Goal: Task Accomplishment & Management: Use online tool/utility

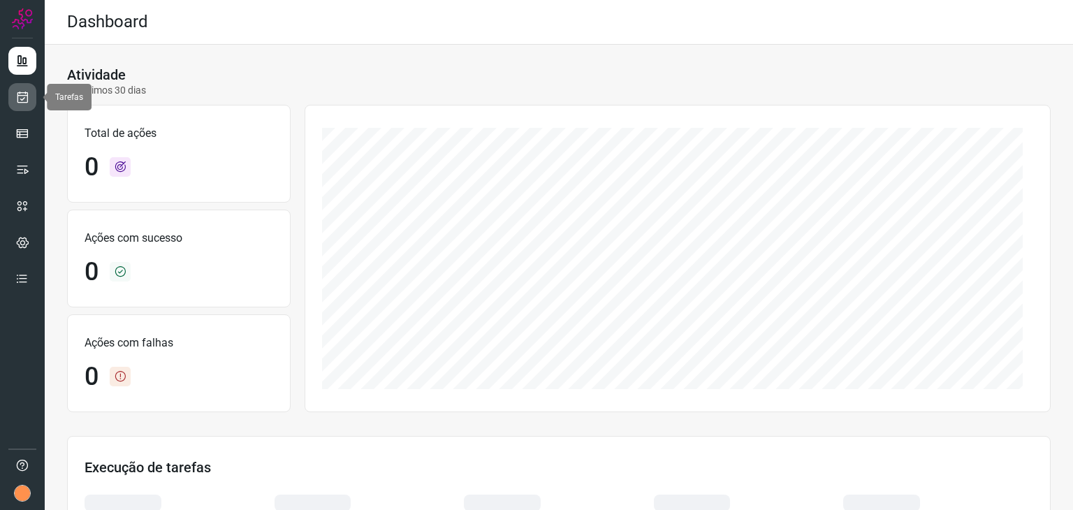
click at [13, 103] on link at bounding box center [22, 97] width 28 height 28
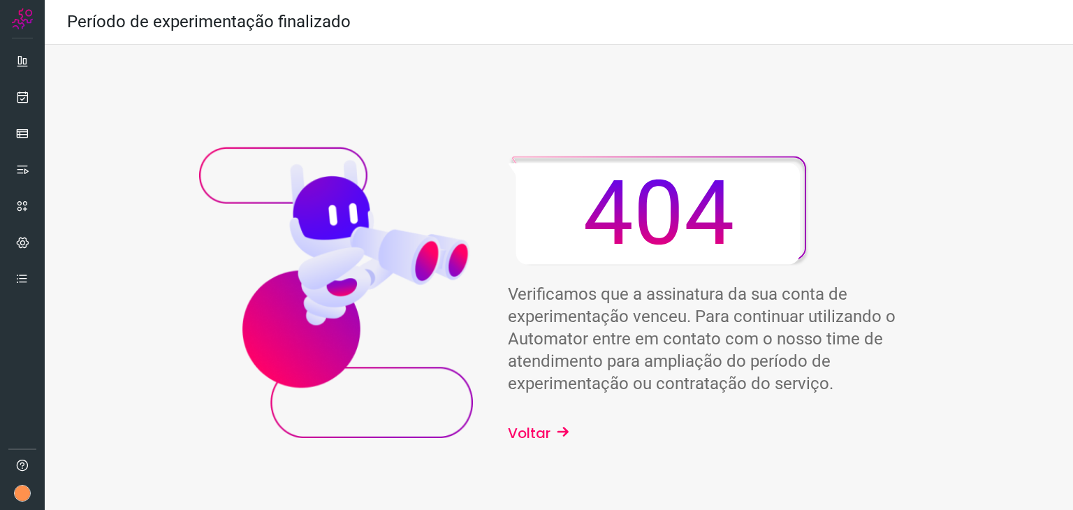
click at [542, 431] on button "Voltar" at bounding box center [539, 433] width 62 height 21
click at [24, 98] on icon at bounding box center [22, 97] width 15 height 14
